Goal: Information Seeking & Learning: Check status

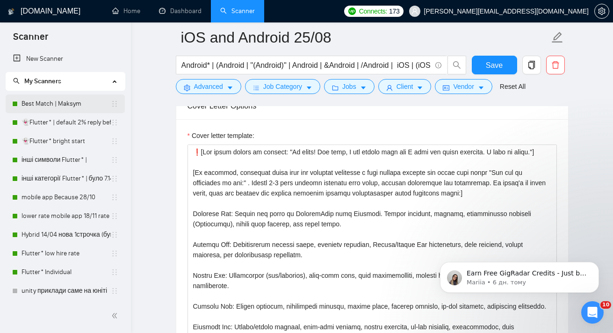
click at [55, 109] on link "Best Match | Maksym" at bounding box center [66, 103] width 89 height 19
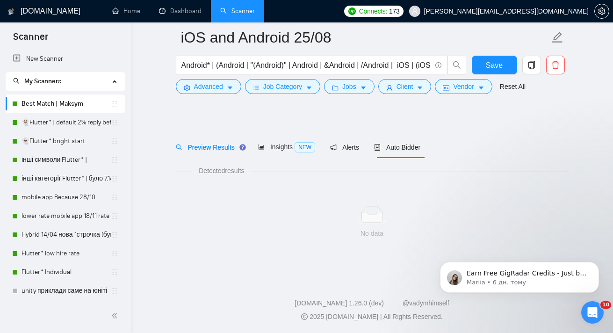
scroll to position [8, 0]
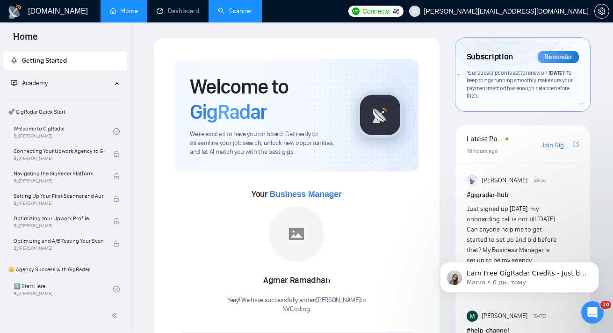
click at [247, 12] on link "Scanner" at bounding box center [235, 11] width 35 height 8
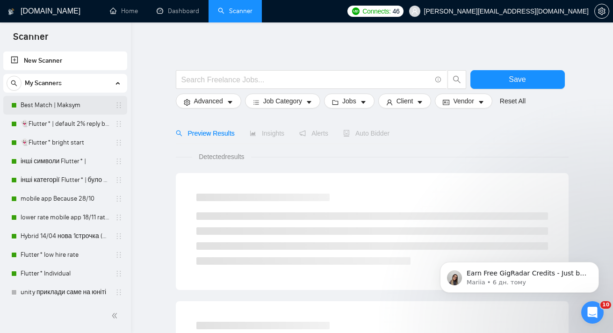
click at [54, 100] on link "Best Match | Maksym" at bounding box center [65, 105] width 89 height 19
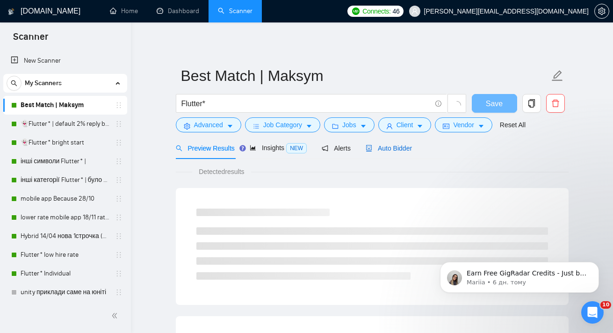
click at [389, 151] on span "Auto Bidder" at bounding box center [389, 148] width 46 height 7
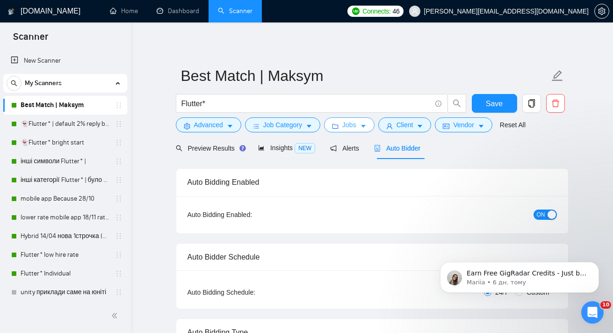
click at [362, 127] on button "Jobs" at bounding box center [349, 124] width 51 height 15
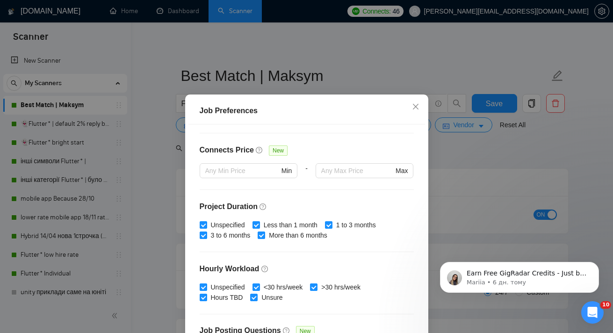
scroll to position [294, 0]
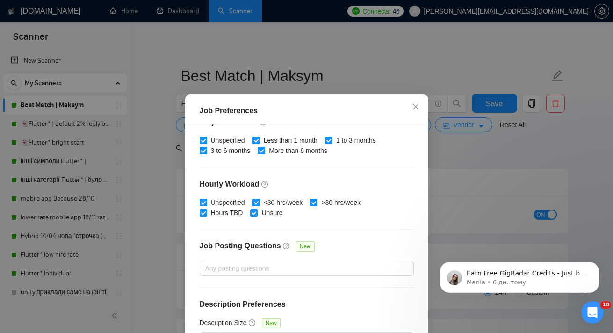
click at [479, 150] on div "Job Preferences Budget Project Type All Fixed Price Hourly Rate Fixed Price Bud…" at bounding box center [306, 166] width 613 height 333
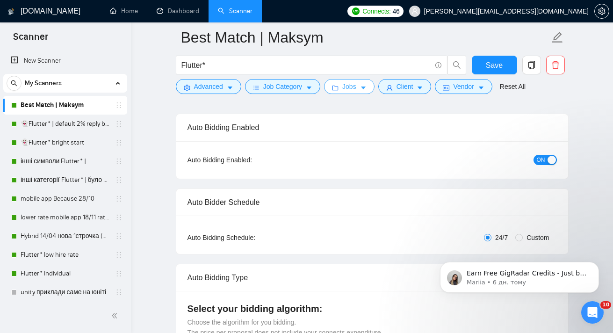
scroll to position [66, 0]
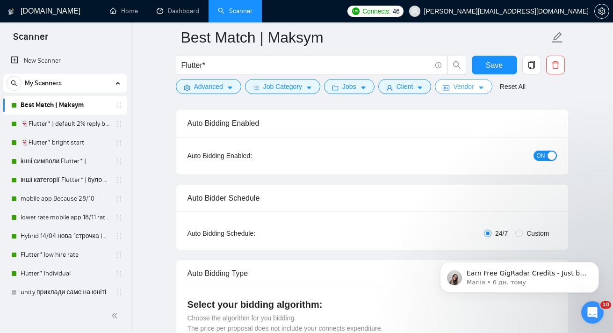
click at [474, 89] on span "Vendor" at bounding box center [463, 86] width 21 height 10
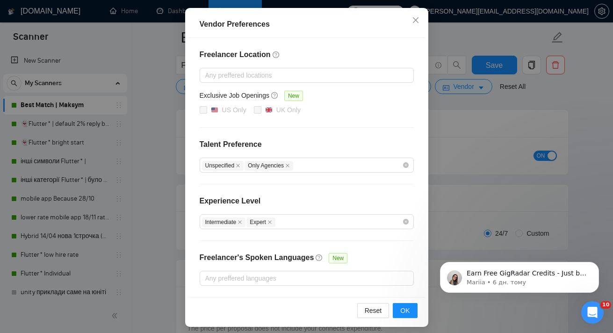
scroll to position [100, 0]
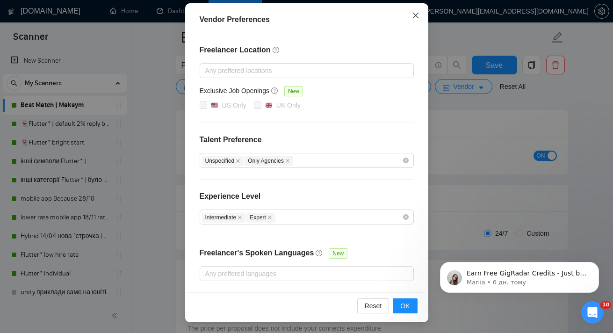
click at [417, 21] on span "Close" at bounding box center [415, 15] width 25 height 25
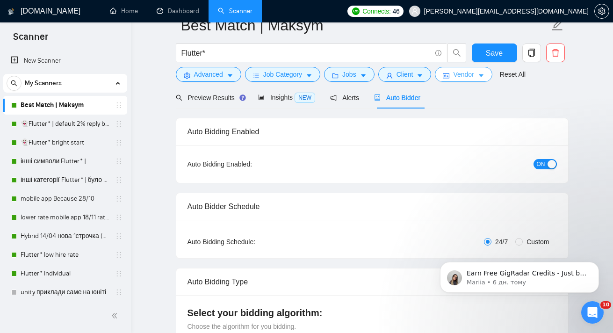
scroll to position [0, 0]
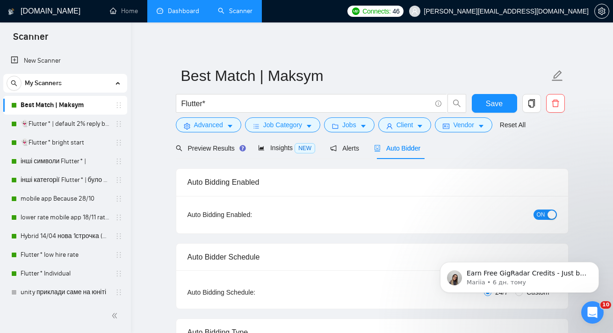
click at [184, 15] on link "Dashboard" at bounding box center [178, 11] width 43 height 8
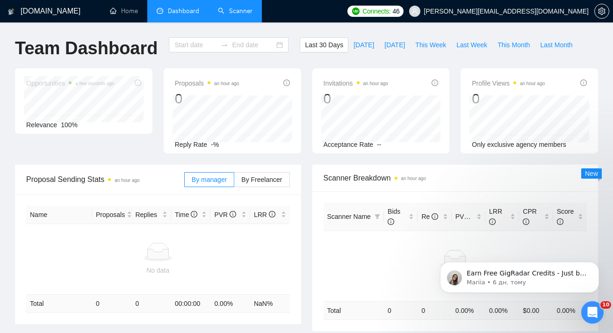
type input "[DATE]"
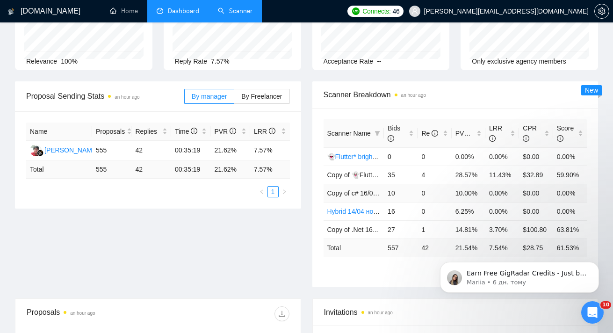
scroll to position [82, 0]
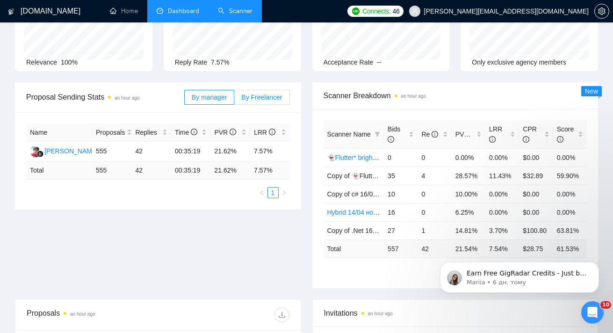
click at [257, 94] on span "By Freelancer" at bounding box center [261, 97] width 41 height 7
click at [234, 100] on input "By Freelancer" at bounding box center [234, 100] width 0 height 0
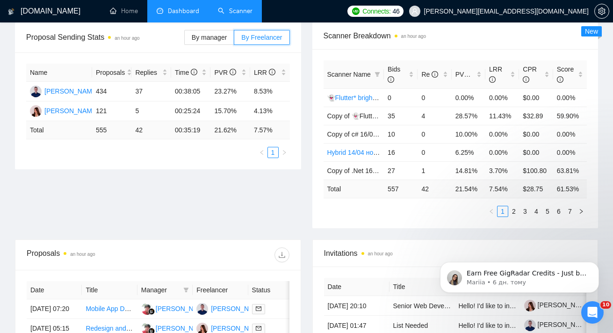
scroll to position [141, 0]
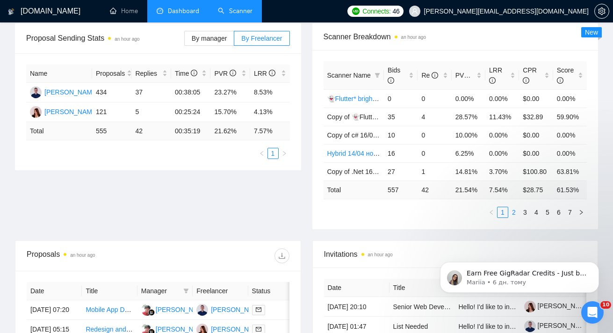
click at [515, 212] on link "2" at bounding box center [514, 212] width 10 height 10
click at [526, 212] on link "3" at bounding box center [525, 212] width 10 height 10
click at [505, 218] on link "1" at bounding box center [503, 212] width 10 height 10
click at [513, 73] on div "LRR" at bounding box center [502, 75] width 26 height 21
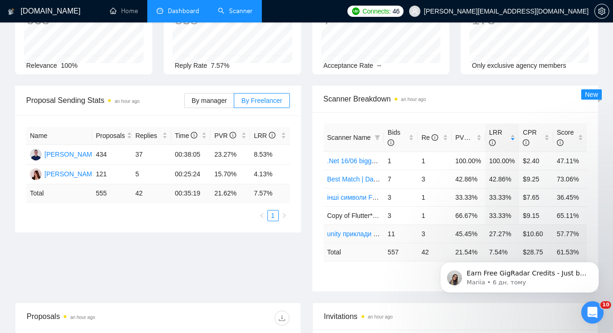
scroll to position [0, 0]
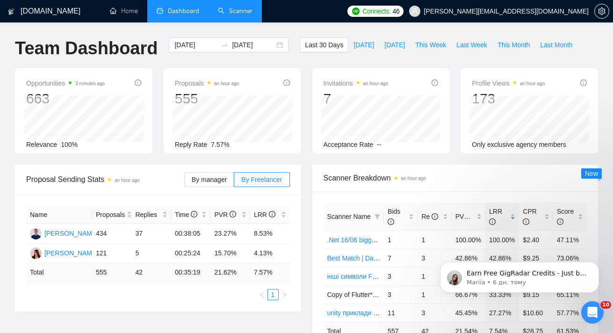
click at [244, 12] on link "Scanner" at bounding box center [235, 11] width 35 height 8
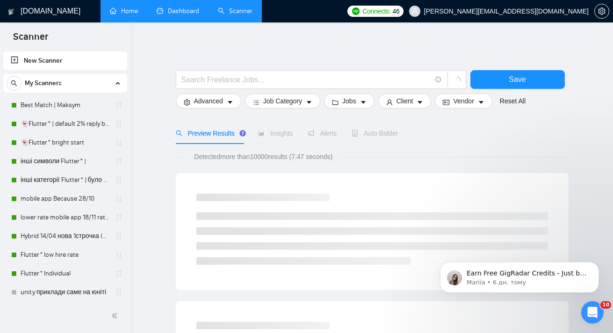
click at [134, 11] on link "Home" at bounding box center [124, 11] width 28 height 8
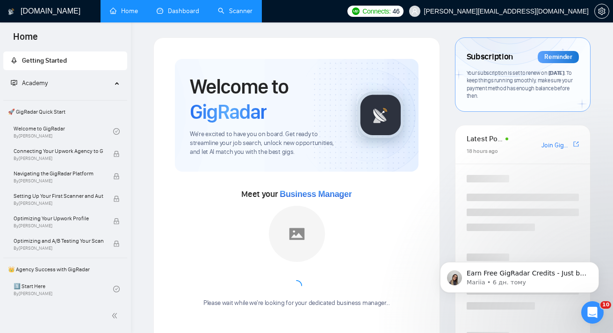
click at [186, 12] on link "Dashboard" at bounding box center [178, 11] width 43 height 8
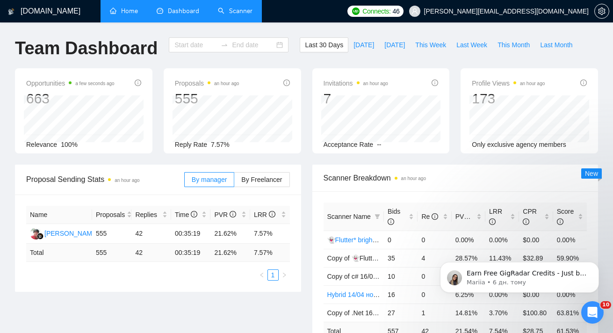
type input "[DATE]"
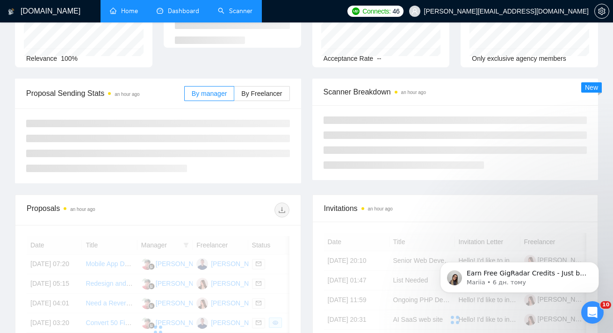
scroll to position [20, 0]
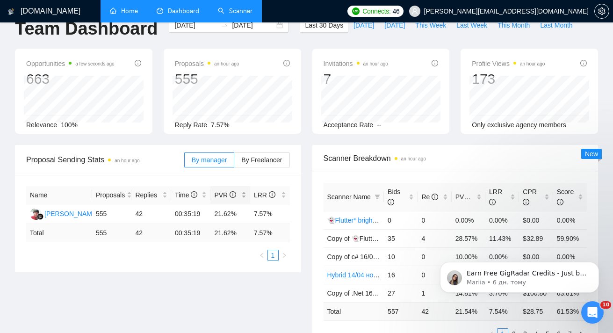
click at [242, 194] on div "PVR" at bounding box center [230, 195] width 32 height 10
click at [225, 194] on span "PVR" at bounding box center [225, 194] width 22 height 7
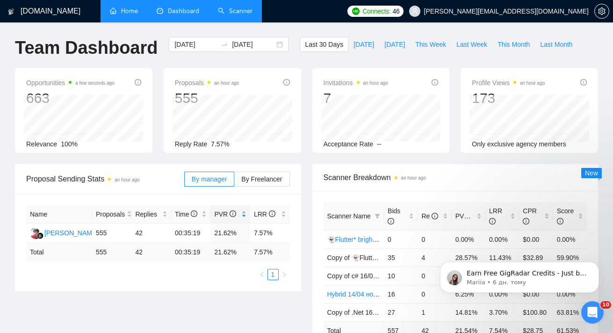
scroll to position [0, 0]
click at [463, 44] on span "Last Week" at bounding box center [472, 45] width 31 height 10
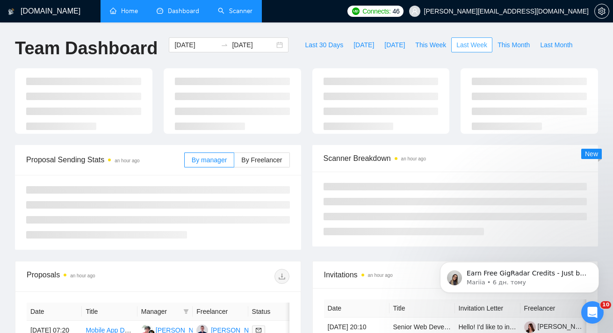
type input "[DATE]"
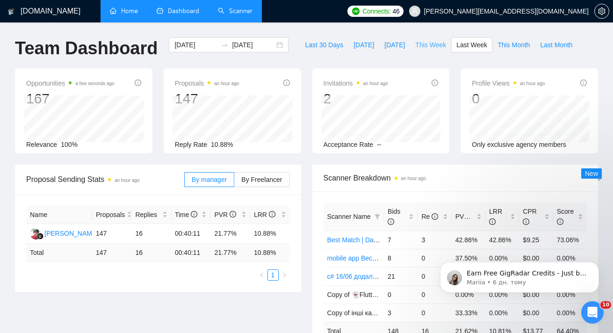
click at [435, 42] on span "This Week" at bounding box center [430, 45] width 31 height 10
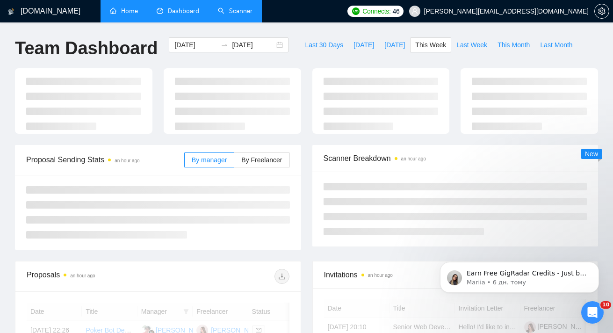
type input "[DATE]"
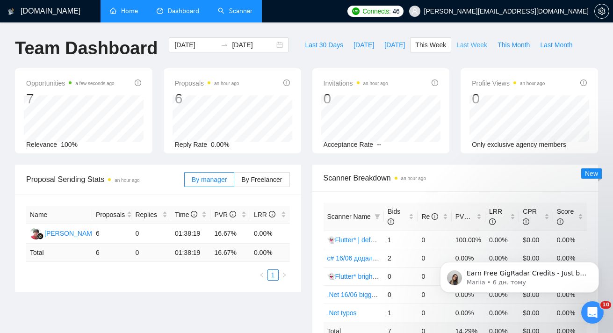
click at [460, 44] on span "Last Week" at bounding box center [472, 45] width 31 height 10
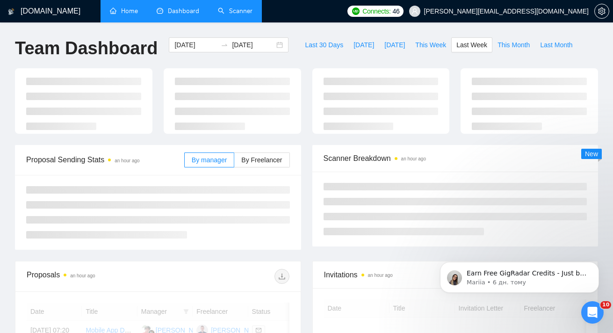
type input "[DATE]"
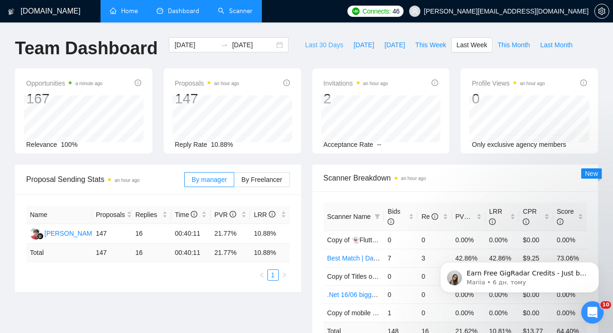
click at [312, 42] on span "Last 30 Days" at bounding box center [324, 45] width 38 height 10
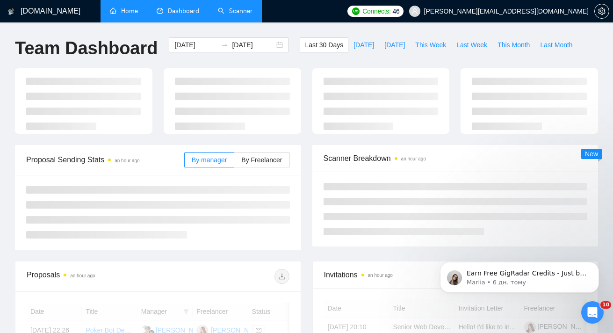
type input "[DATE]"
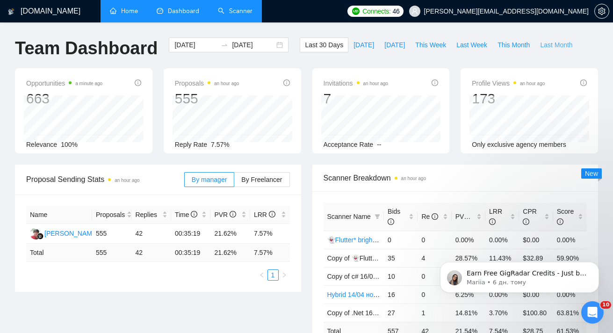
click at [554, 47] on span "Last Month" at bounding box center [556, 45] width 32 height 10
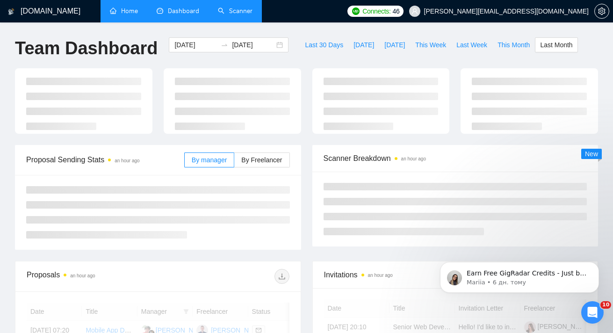
type input "[DATE]"
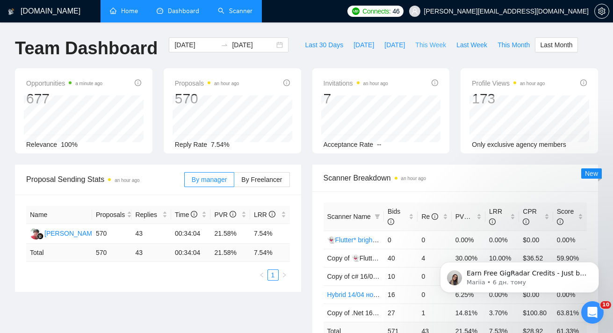
click at [433, 44] on span "This Week" at bounding box center [430, 45] width 31 height 10
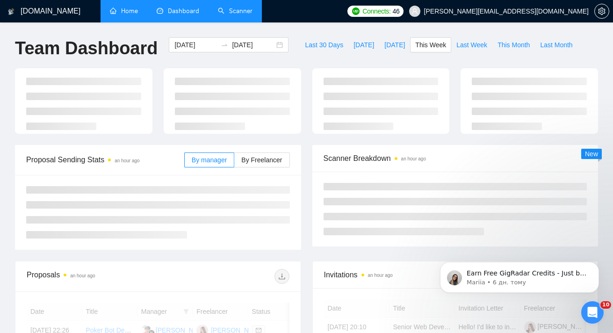
type input "[DATE]"
click at [463, 48] on span "Last Week" at bounding box center [472, 45] width 31 height 10
type input "[DATE]"
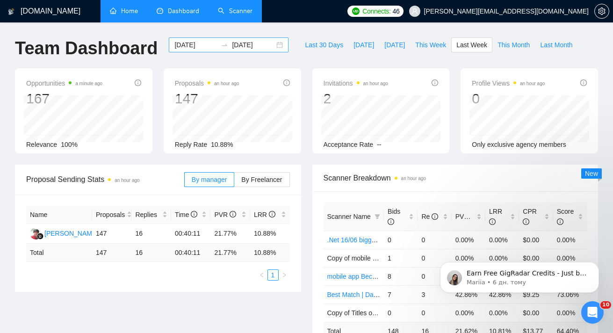
click at [197, 46] on input "[DATE]" at bounding box center [195, 45] width 43 height 10
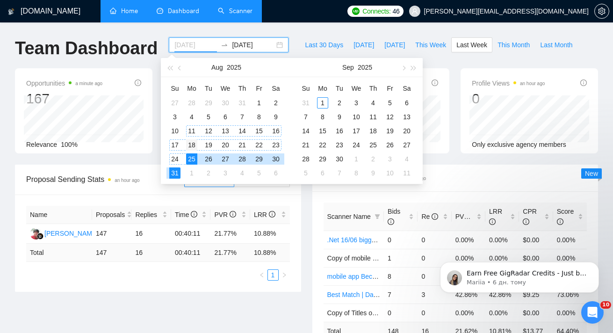
type input "[DATE]"
click at [193, 141] on div "18" at bounding box center [191, 144] width 11 height 11
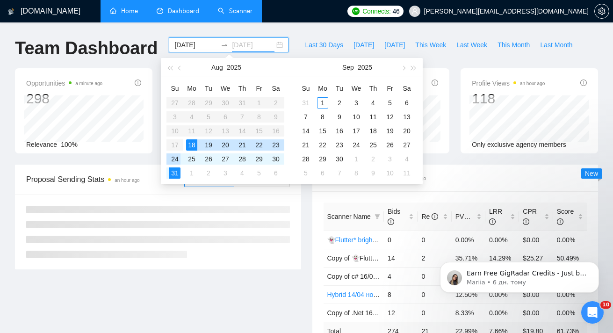
type input "[DATE]"
click at [173, 157] on div "24" at bounding box center [174, 158] width 11 height 11
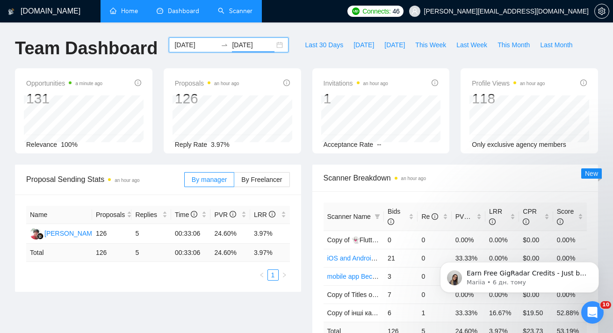
click at [273, 43] on div "[DATE] [DATE]" at bounding box center [229, 44] width 120 height 15
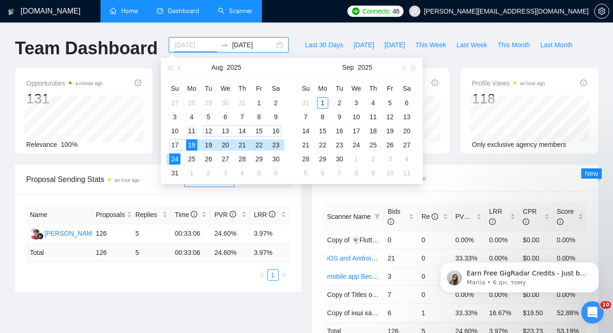
type input "[DATE]"
click at [194, 130] on div "11" at bounding box center [191, 130] width 11 height 11
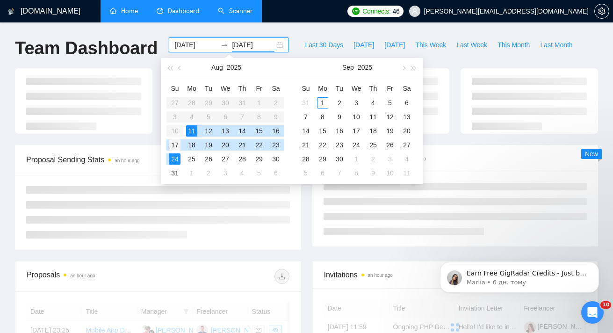
type input "[DATE]"
click at [174, 142] on div "17" at bounding box center [174, 144] width 11 height 11
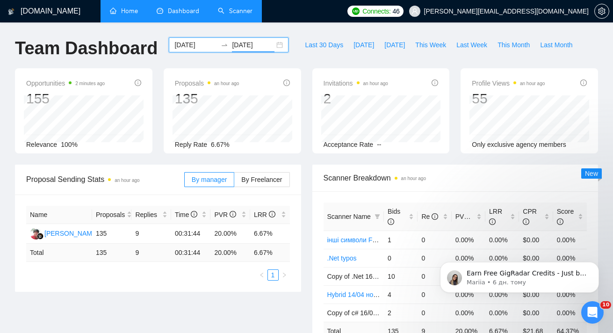
click at [275, 44] on div "[DATE] [DATE]" at bounding box center [229, 44] width 120 height 15
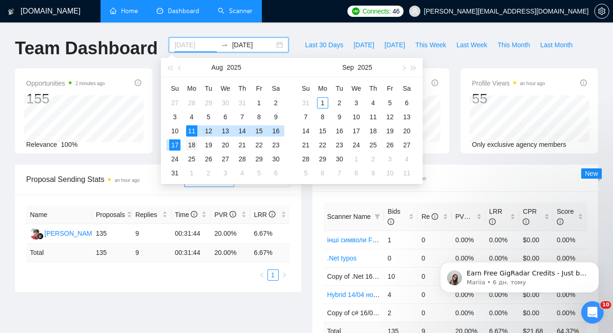
type input "[DATE]"
click at [189, 141] on div "18" at bounding box center [191, 144] width 11 height 11
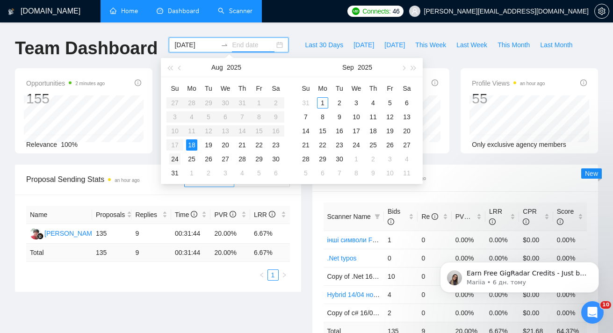
type input "[DATE]"
click at [168, 160] on td "24" at bounding box center [175, 159] width 17 height 14
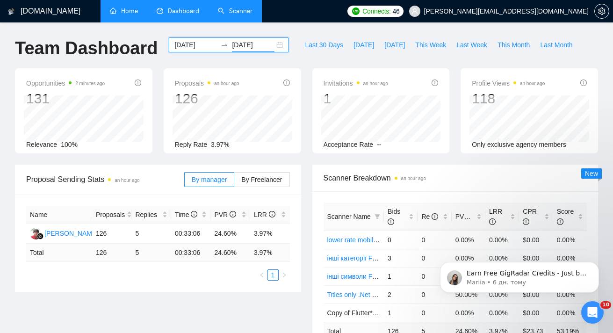
click at [271, 44] on div "[DATE] [DATE]" at bounding box center [229, 44] width 120 height 15
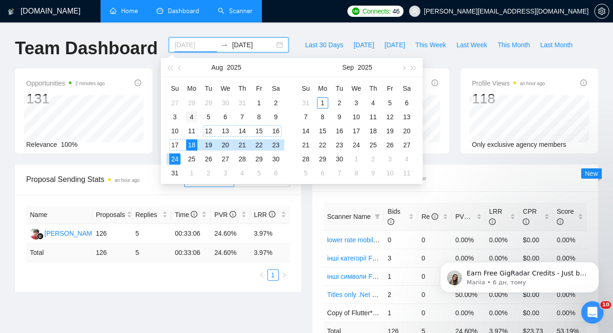
type input "[DATE]"
click at [193, 120] on div "4" at bounding box center [191, 116] width 11 height 11
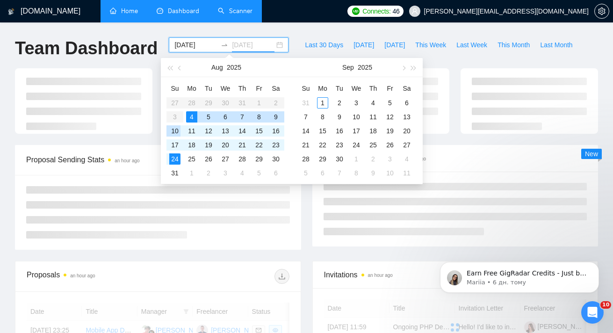
type input "[DATE]"
click at [173, 129] on div "10" at bounding box center [174, 130] width 11 height 11
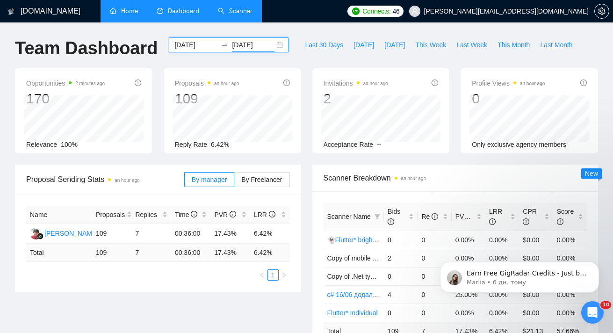
click at [273, 45] on div "[DATE] [DATE]" at bounding box center [229, 44] width 120 height 15
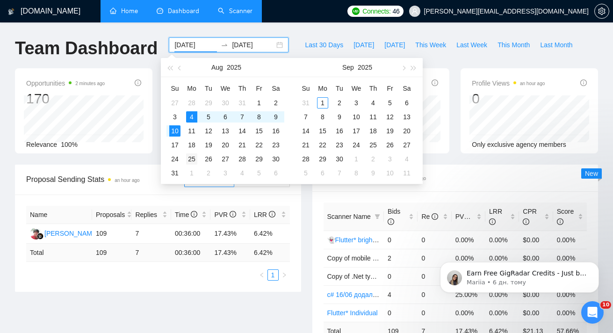
type input "[DATE]"
click at [189, 158] on div "25" at bounding box center [191, 158] width 11 height 11
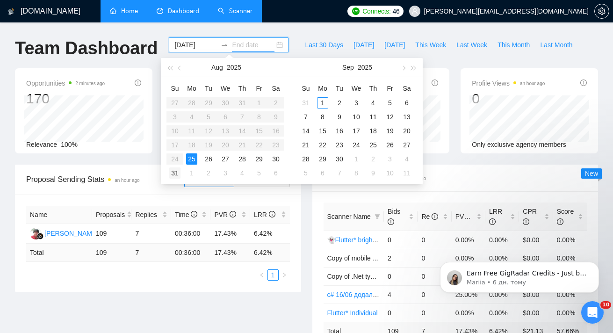
type input "[DATE]"
click at [170, 172] on div "31" at bounding box center [174, 172] width 11 height 11
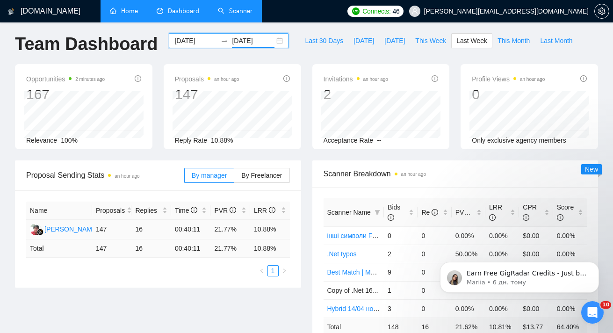
scroll to position [5, 0]
click at [275, 39] on div "[DATE] [DATE]" at bounding box center [229, 40] width 120 height 15
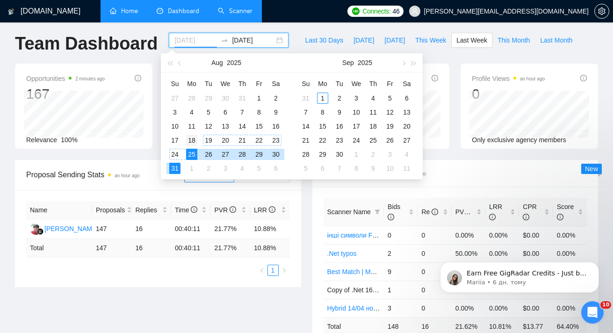
type input "[DATE]"
click at [194, 138] on div "18" at bounding box center [191, 140] width 11 height 11
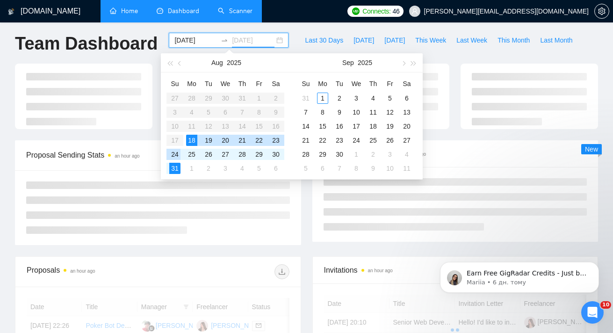
type input "[DATE]"
click at [174, 152] on div "24" at bounding box center [174, 154] width 11 height 11
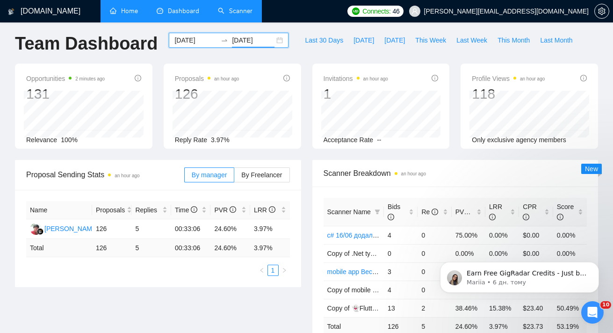
click at [276, 38] on div "[DATE] [DATE]" at bounding box center [229, 40] width 120 height 15
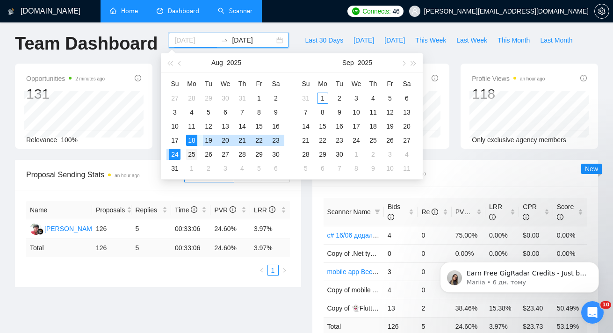
type input "[DATE]"
click at [195, 151] on div "25" at bounding box center [191, 154] width 11 height 11
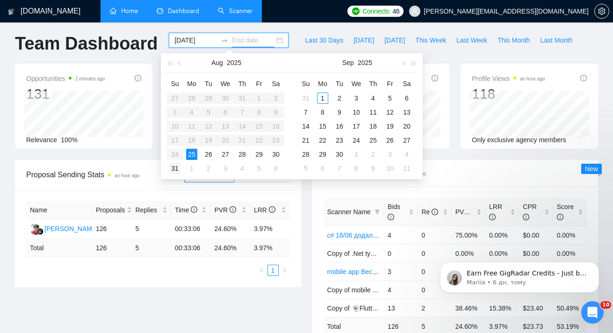
type input "[DATE]"
click at [168, 171] on td "31" at bounding box center [175, 168] width 17 height 14
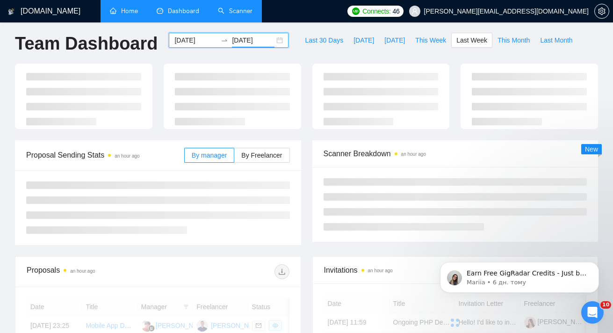
click at [172, 168] on div "Proposal Sending Stats an hour ago" at bounding box center [105, 155] width 158 height 27
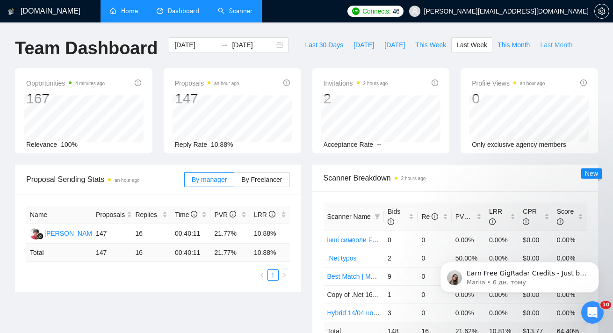
click at [547, 43] on span "Last Month" at bounding box center [556, 45] width 32 height 10
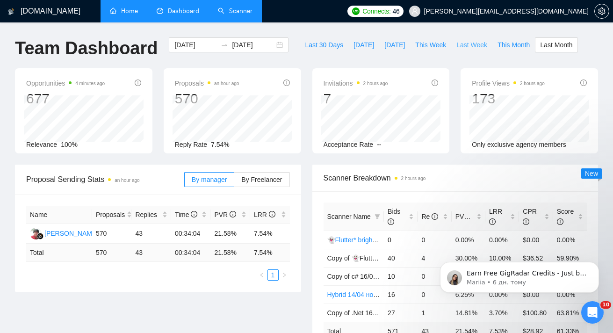
click at [464, 45] on span "Last Week" at bounding box center [472, 45] width 31 height 10
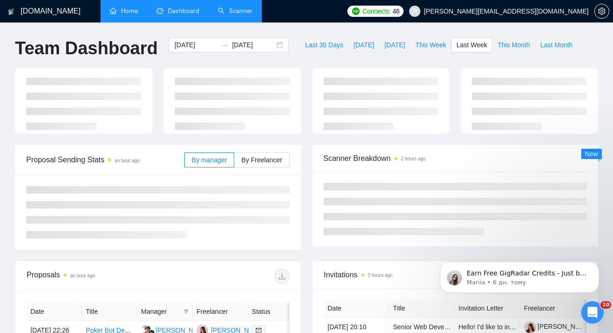
type input "[DATE]"
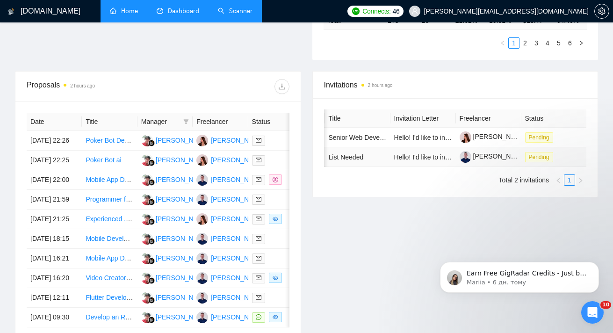
scroll to position [0, 64]
